Goal: Information Seeking & Learning: Learn about a topic

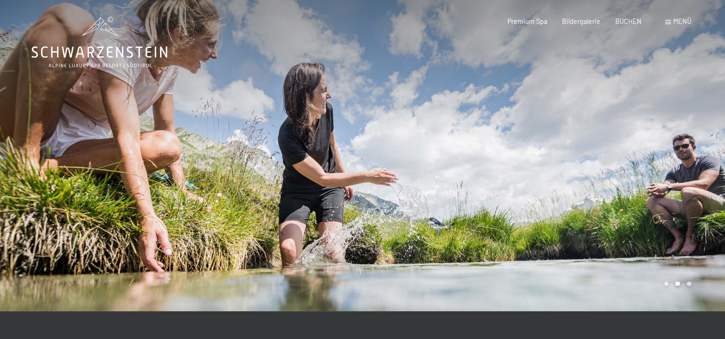
click at [680, 19] on span "Menü" at bounding box center [683, 21] width 18 height 8
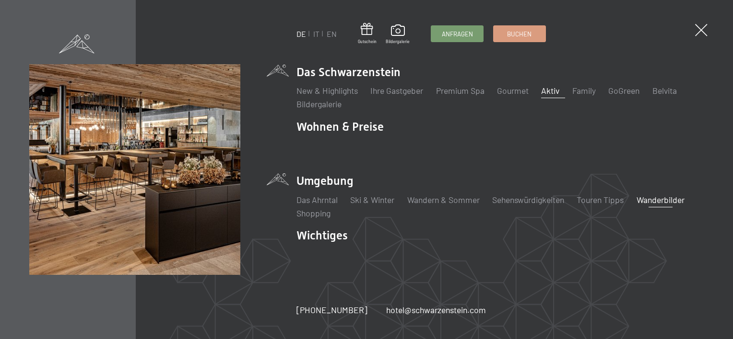
click at [547, 86] on link "Aktiv" at bounding box center [550, 90] width 18 height 11
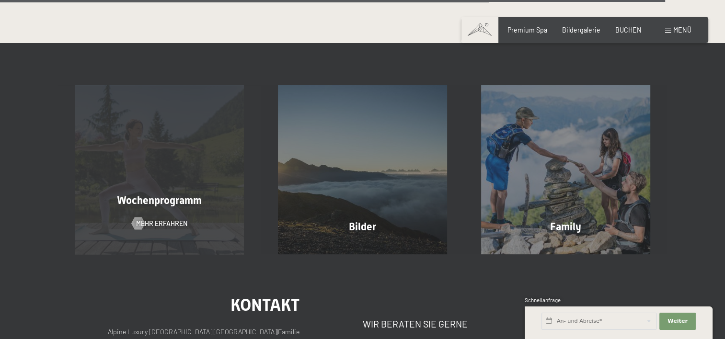
scroll to position [2254, 0]
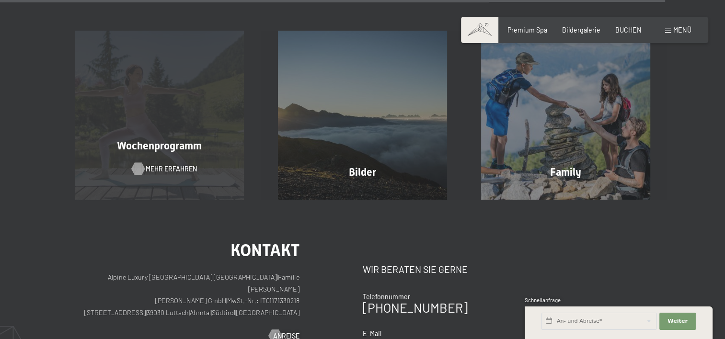
click at [146, 164] on span "Mehr erfahren" at bounding box center [171, 169] width 51 height 10
